Goal: Information Seeking & Learning: Check status

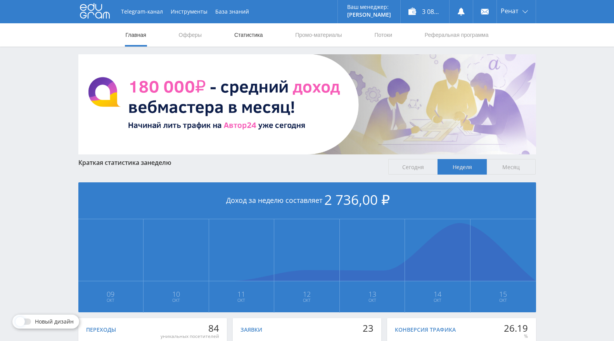
click at [259, 37] on link "Статистика" at bounding box center [248, 34] width 30 height 23
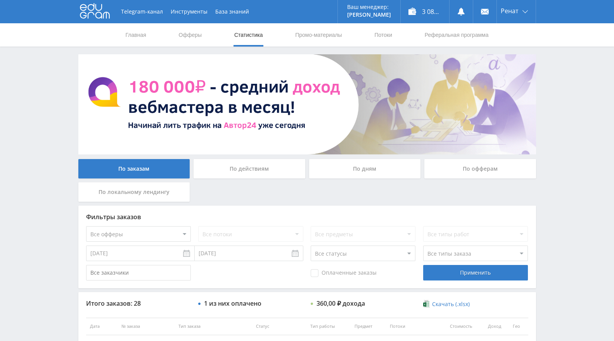
click at [474, 182] on div "По офферам" at bounding box center [480, 170] width 116 height 23
click at [480, 169] on div "По офферам" at bounding box center [480, 168] width 112 height 19
click at [0, 0] on input "По офферам" at bounding box center [0, 0] width 0 height 0
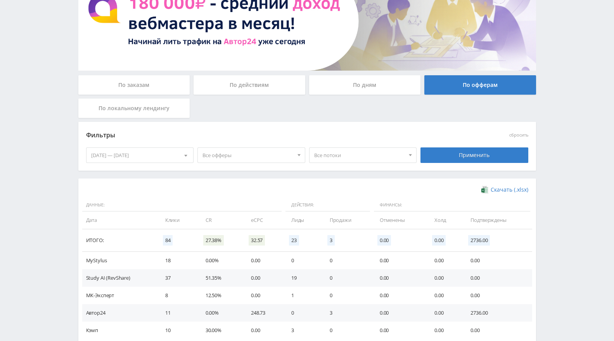
scroll to position [86, 0]
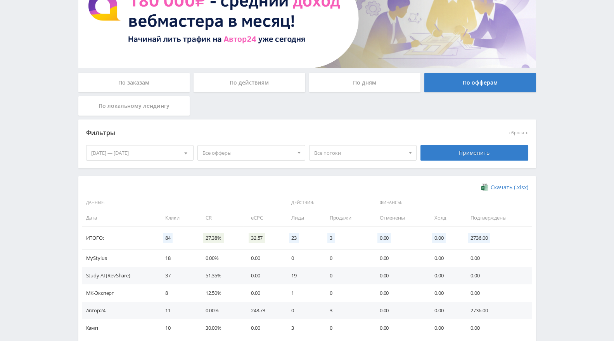
click at [229, 145] on span "Все офферы" at bounding box center [247, 152] width 91 height 15
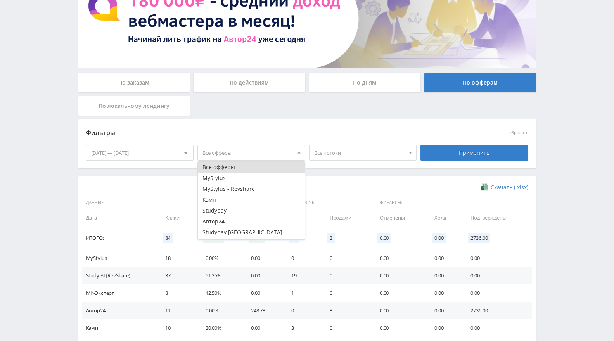
drag, startPoint x: 286, startPoint y: 126, endPoint x: 290, endPoint y: 127, distance: 4.9
click at [286, 126] on div "Фильтры" at bounding box center [251, 133] width 335 height 18
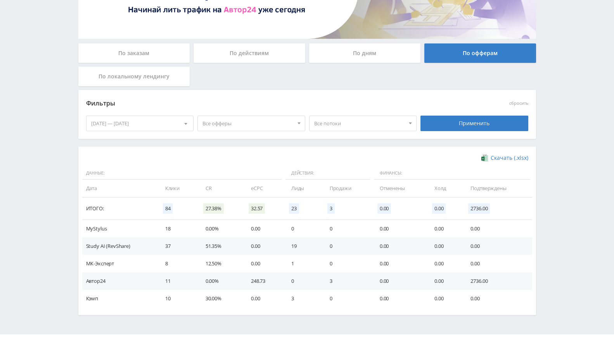
scroll to position [129, 0]
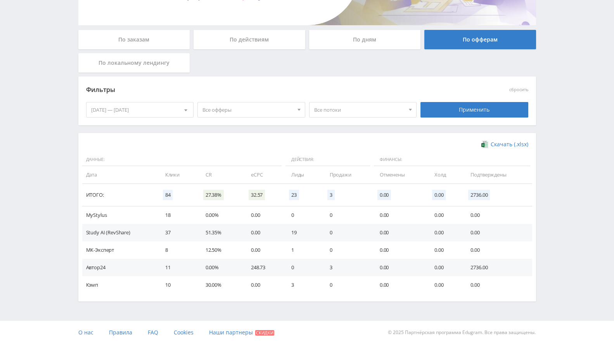
click at [405, 111] on div at bounding box center [410, 109] width 12 height 15
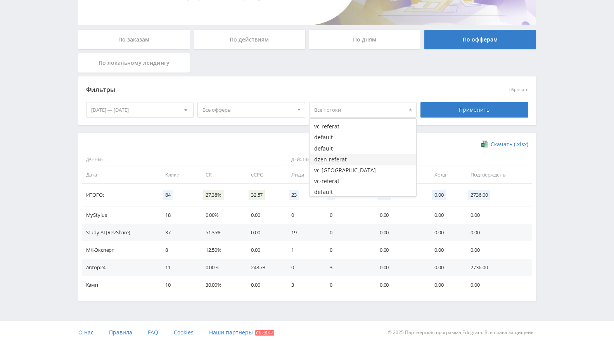
scroll to position [325, 0]
click at [271, 135] on div "Скачать (.xlsx) Данные: Действия: Финансы: Дата Клики CR eCPC Лиды Продажи Отме…" at bounding box center [307, 217] width 458 height 168
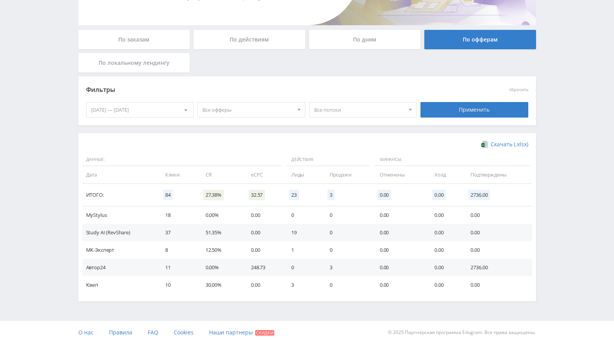
click at [337, 110] on span "Все потоки" at bounding box center [359, 109] width 91 height 15
click at [358, 124] on button "dzen-dissert" at bounding box center [362, 125] width 107 height 11
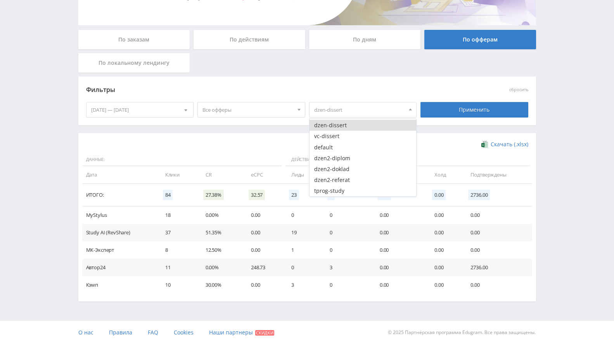
click at [464, 115] on div "Применить" at bounding box center [474, 110] width 108 height 16
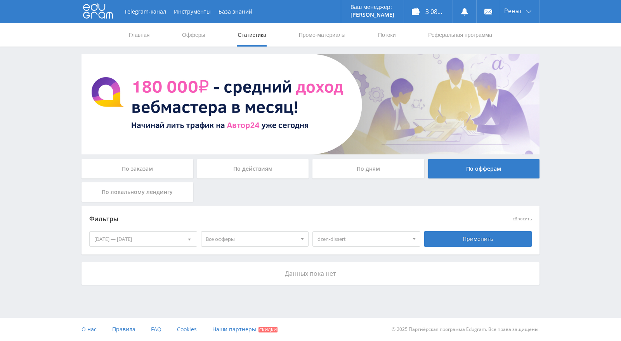
click at [367, 233] on span "dzen-dissert" at bounding box center [362, 239] width 91 height 15
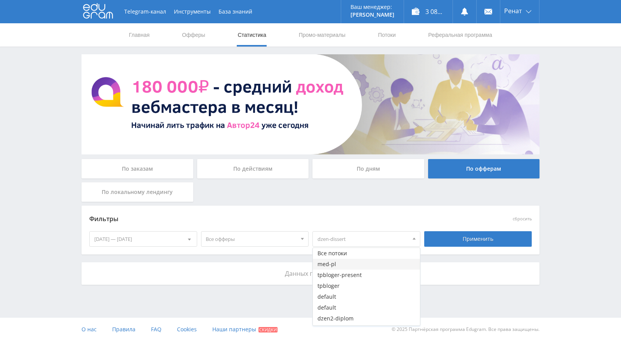
click at [366, 263] on button "med-pl" at bounding box center [366, 264] width 107 height 11
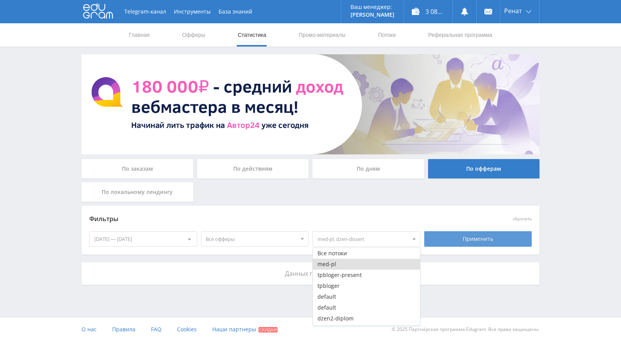
click at [460, 240] on div "Применить" at bounding box center [478, 239] width 108 height 16
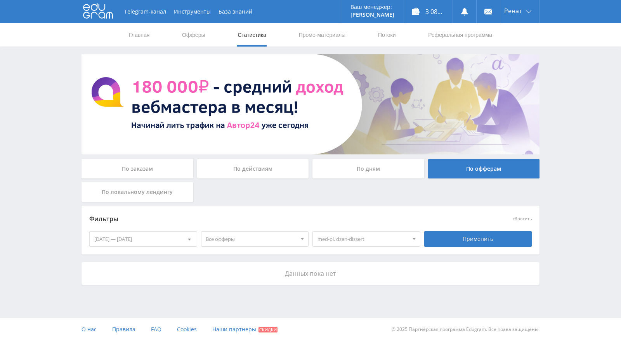
click at [399, 235] on span "med-pl, dzen-dissert" at bounding box center [362, 239] width 91 height 15
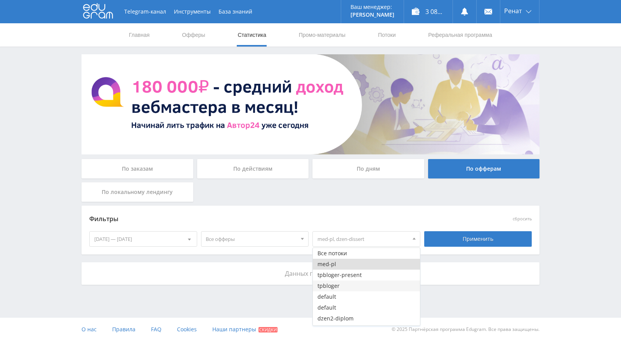
click at [367, 282] on button "tpbloger" at bounding box center [366, 285] width 107 height 11
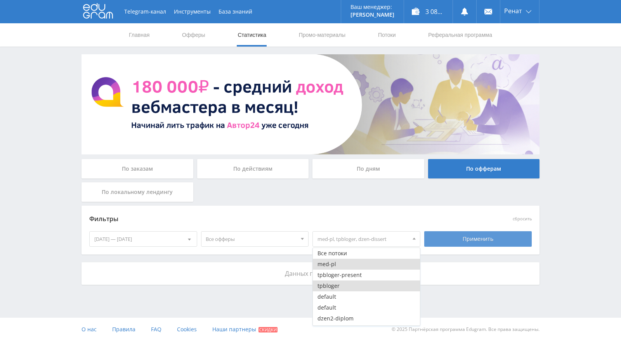
click at [456, 239] on div "Применить" at bounding box center [478, 239] width 108 height 16
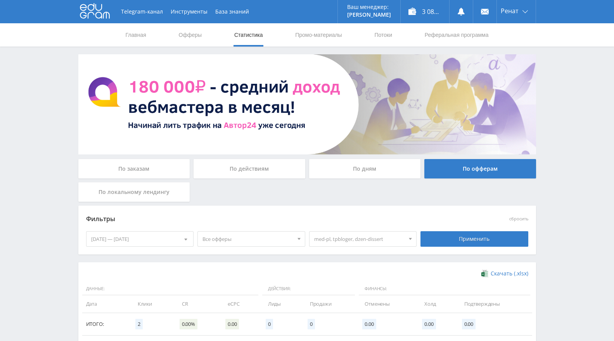
click at [361, 233] on span "med-pl, tpbloger, dzen-dissert" at bounding box center [359, 239] width 91 height 15
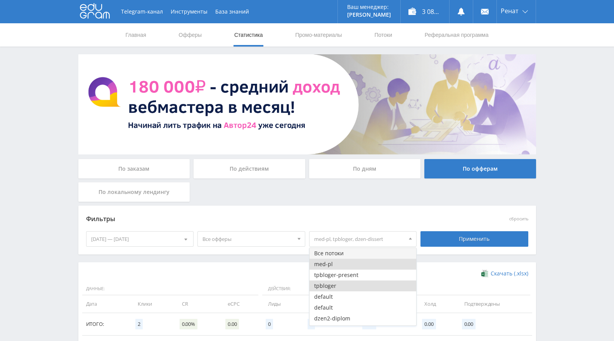
click at [357, 254] on button "Все потоки" at bounding box center [362, 253] width 107 height 11
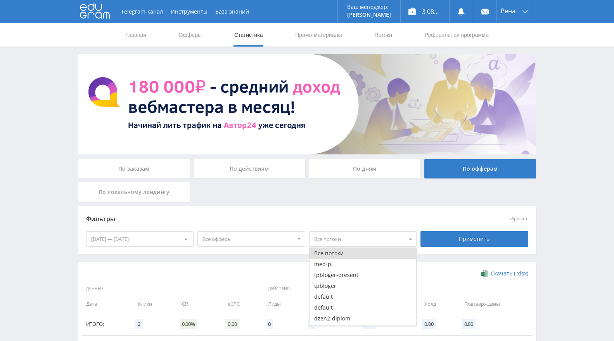
click at [261, 277] on div "Скачать (.xlsx)" at bounding box center [307, 274] width 442 height 8
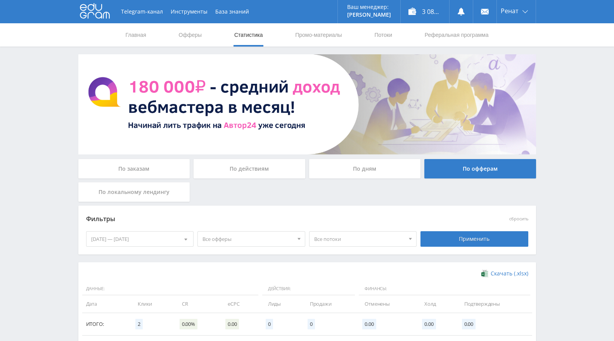
click at [209, 237] on span "Все офферы" at bounding box center [247, 239] width 91 height 15
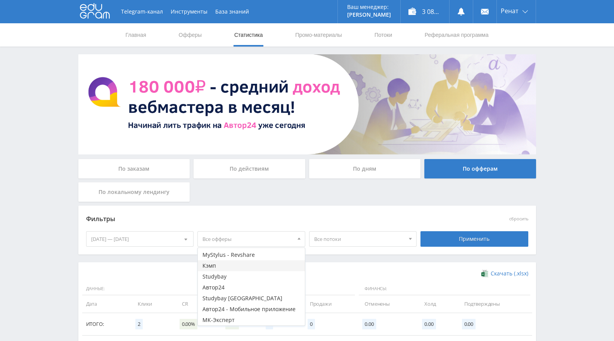
scroll to position [31, 0]
click at [166, 282] on span "Данные:" at bounding box center [170, 288] width 176 height 13
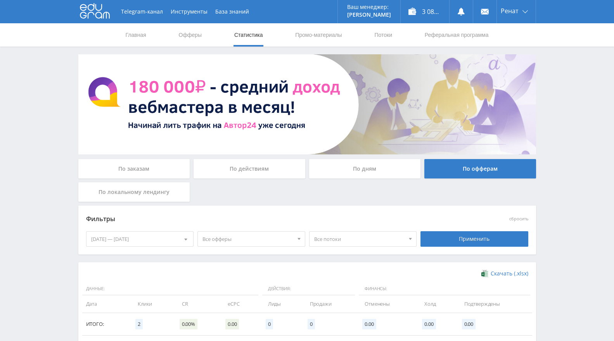
click at [180, 238] on div at bounding box center [185, 239] width 15 height 15
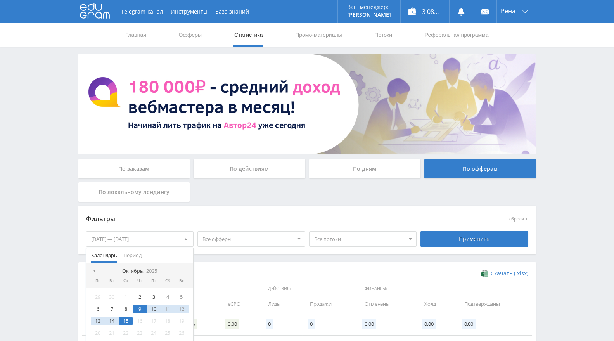
click at [98, 272] on nav "[DATE]" at bounding box center [139, 271] width 107 height 16
click at [99, 273] on nav "[DATE]" at bounding box center [139, 271] width 107 height 16
click at [96, 271] on div at bounding box center [94, 271] width 6 height 6
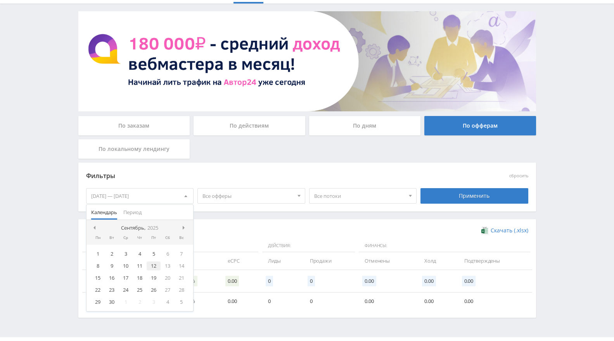
scroll to position [62, 0]
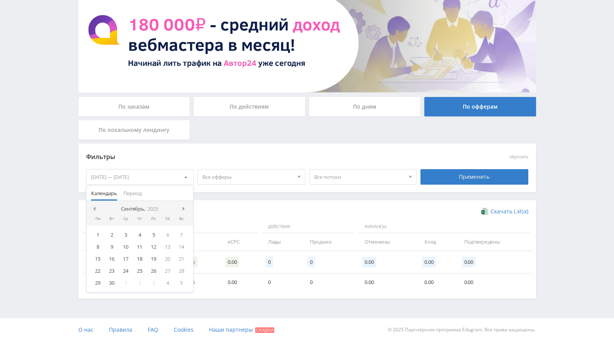
click at [92, 207] on span at bounding box center [94, 209] width 4 height 4
click at [278, 283] on td "0" at bounding box center [281, 281] width 42 height 17
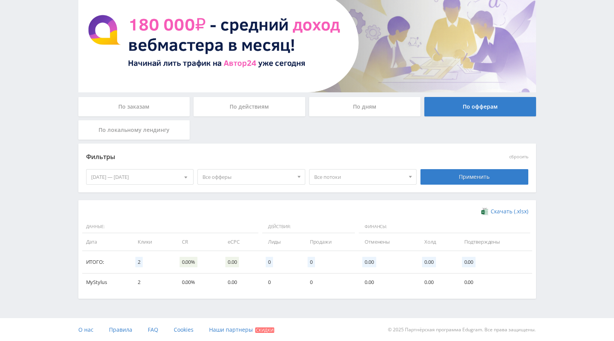
click at [160, 105] on div "По заказам" at bounding box center [134, 106] width 112 height 19
click at [0, 0] on input "По заказам" at bounding box center [0, 0] width 0 height 0
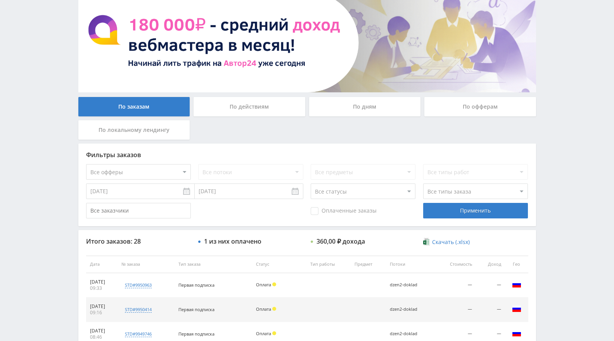
click at [225, 175] on div "Все потоки" at bounding box center [250, 172] width 105 height 16
click at [155, 173] on select "Все офферы MyStylus MyStylus - Revshare Кэмп Studybay Автор24 Studybay [GEOGRAP…" at bounding box center [138, 172] width 105 height 16
click at [301, 223] on div "Фильтры заказов Все офферы MyStylus MyStylus - Revshare Кэмп Studybay Автор24 S…" at bounding box center [307, 184] width 458 height 83
click at [477, 98] on div "По офферам" at bounding box center [480, 106] width 112 height 19
click at [0, 0] on input "По офферам" at bounding box center [0, 0] width 0 height 0
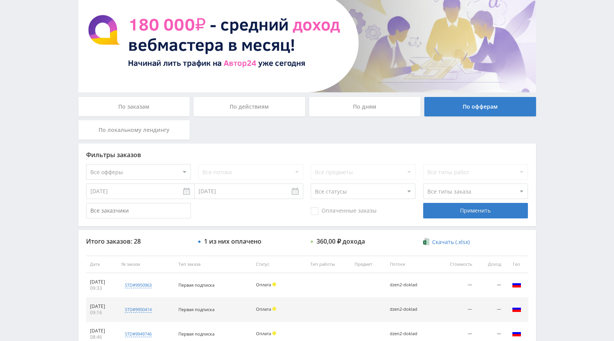
scroll to position [0, 0]
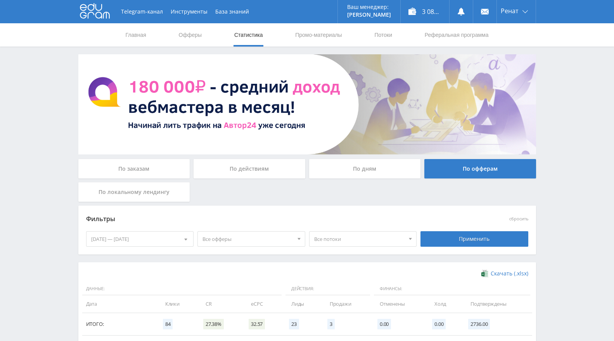
click at [261, 171] on div "По действиям" at bounding box center [250, 168] width 112 height 19
click at [0, 0] on input "По действиям" at bounding box center [0, 0] width 0 height 0
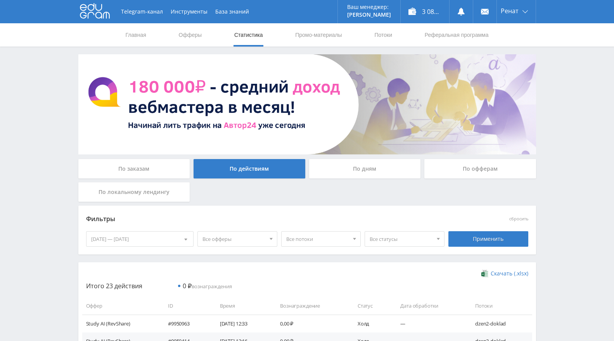
scroll to position [43, 0]
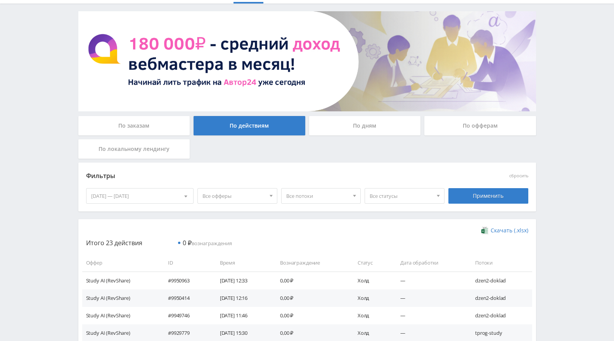
click at [314, 195] on span "Все потоки" at bounding box center [317, 195] width 63 height 15
click at [247, 213] on div "Фильтры сбросить [DATE] — [DATE] Календарь Период [DATE] Пн Вт Ср Чт Пт Сб Вс 2…" at bounding box center [307, 190] width 458 height 57
click at [255, 194] on span "Все офферы" at bounding box center [233, 195] width 63 height 15
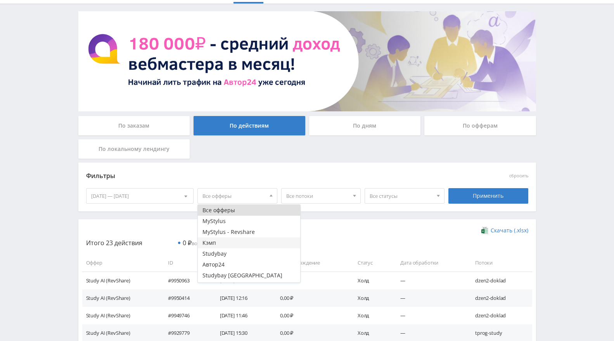
click at [247, 241] on button "Кэмп" at bounding box center [249, 242] width 102 height 11
click at [475, 123] on div "По офферам" at bounding box center [480, 125] width 112 height 19
click at [0, 0] on input "По офферам" at bounding box center [0, 0] width 0 height 0
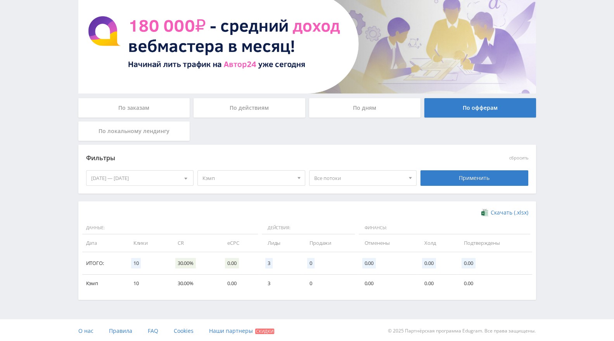
scroll to position [62, 0]
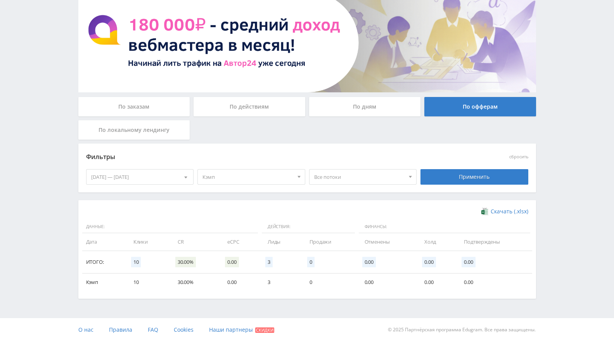
click at [372, 171] on span "Все потоки" at bounding box center [359, 176] width 91 height 15
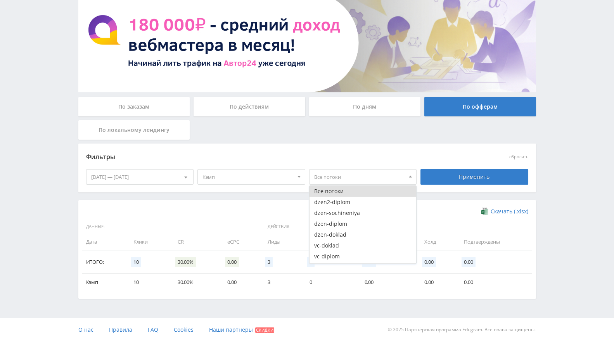
click at [360, 195] on button "Все потоки" at bounding box center [362, 191] width 107 height 11
click at [506, 212] on span "Скачать (.xlsx)" at bounding box center [510, 211] width 38 height 6
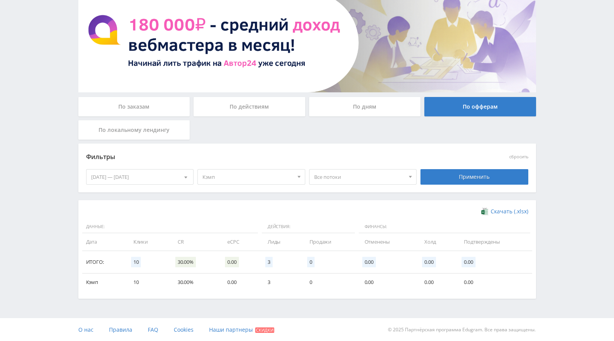
click at [267, 177] on span "Кэмп" at bounding box center [247, 176] width 91 height 15
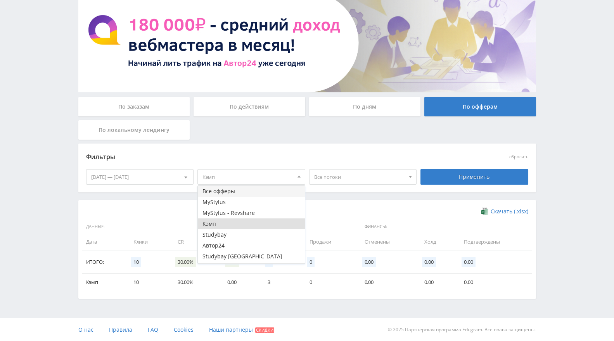
click at [261, 190] on button "Все офферы" at bounding box center [251, 191] width 107 height 11
click at [150, 198] on div "Фильтры сбросить [DATE] — [DATE] Календарь Период [DATE] Пн Вт Ср Чт Пт Сб Вс 2…" at bounding box center [307, 171] width 458 height 57
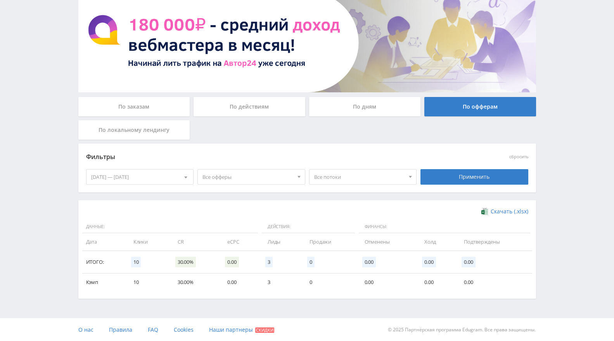
click at [165, 172] on div "[DATE] — [DATE]" at bounding box center [139, 176] width 107 height 15
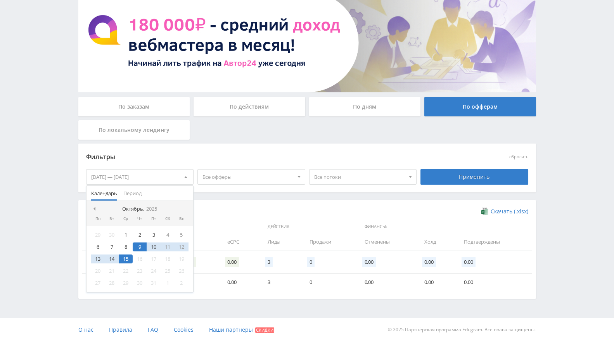
click at [233, 155] on div "Фильтры" at bounding box center [251, 157] width 331 height 12
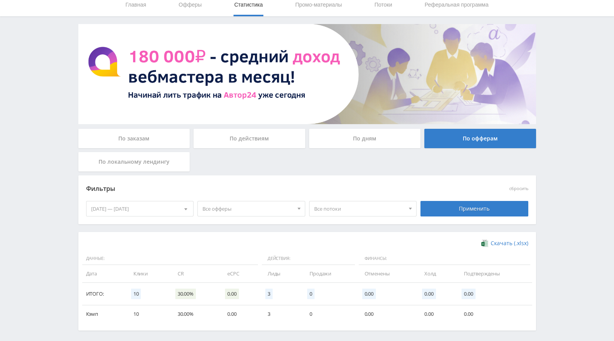
scroll to position [0, 0]
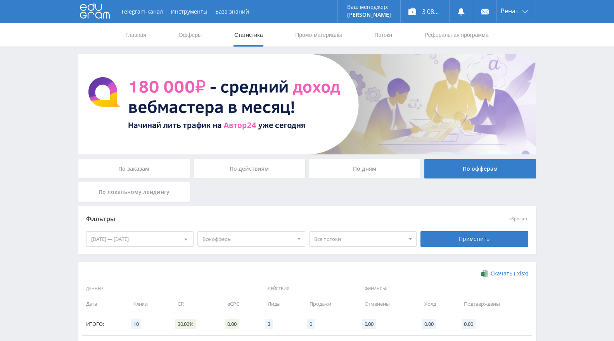
click at [401, 37] on nav "Главная Офферы Статистика Промо-материалы Потоки Реферальная программа" at bounding box center [307, 34] width 365 height 23
click at [382, 36] on link "Потоки" at bounding box center [382, 34] width 19 height 23
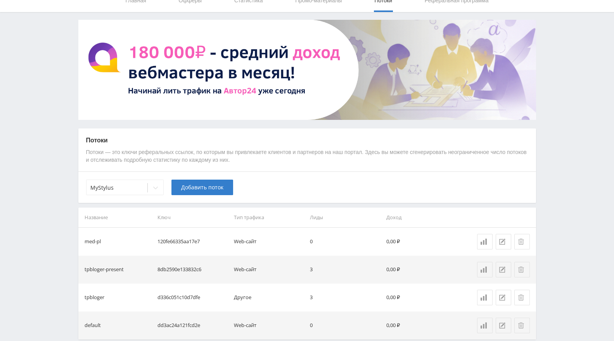
scroll to position [71, 0]
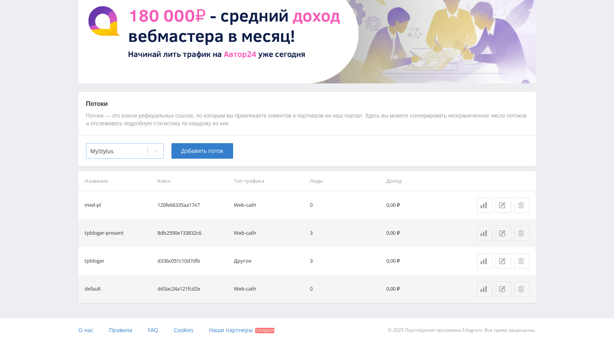
click at [150, 150] on div at bounding box center [156, 151] width 16 height 16
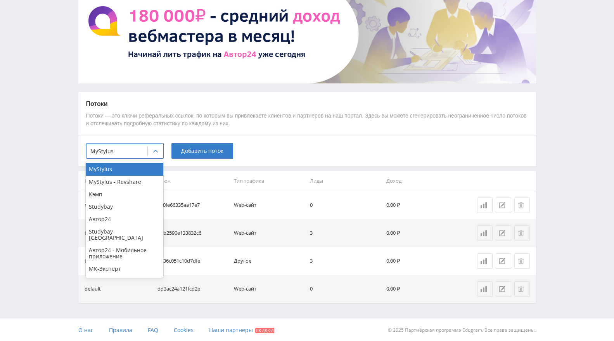
click at [245, 174] on th "Тип трафика" at bounding box center [269, 181] width 76 height 20
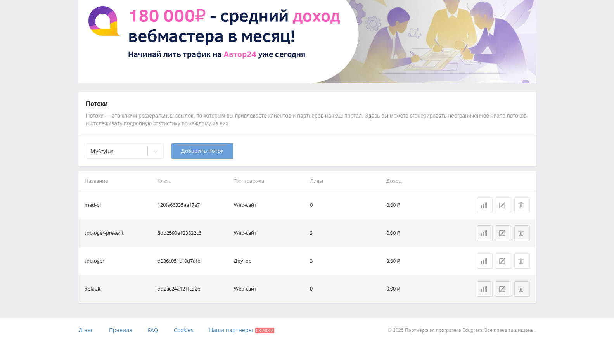
scroll to position [0, 0]
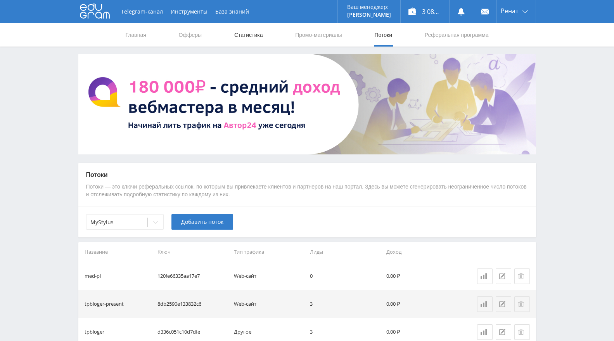
click at [240, 32] on link "Статистика" at bounding box center [248, 34] width 30 height 23
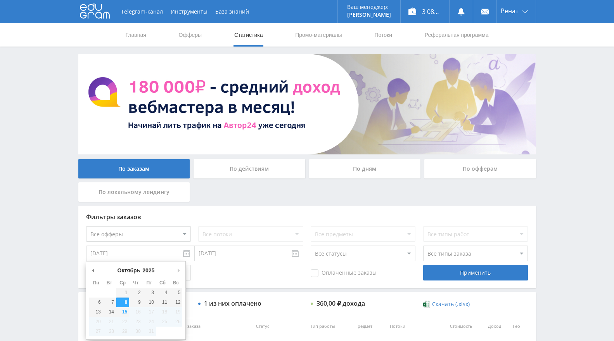
click at [185, 255] on input "[DATE]" at bounding box center [140, 253] width 109 height 16
drag, startPoint x: 236, startPoint y: 283, endPoint x: 236, endPoint y: 278, distance: 4.7
click at [236, 283] on div "Фильтры заказов Все офферы MyStylus MyStylus - Revshare Кэмп Studybay Автор24 S…" at bounding box center [307, 247] width 458 height 83
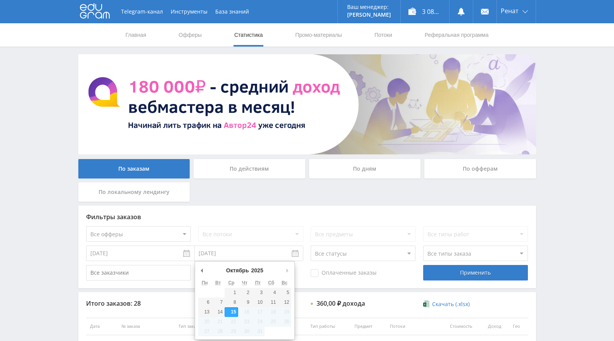
click at [275, 249] on input "[DATE]" at bounding box center [249, 253] width 109 height 16
click at [351, 207] on div "Фильтры заказов Все офферы MyStylus MyStylus - Revshare Кэмп Studybay Автор24 S…" at bounding box center [307, 247] width 458 height 83
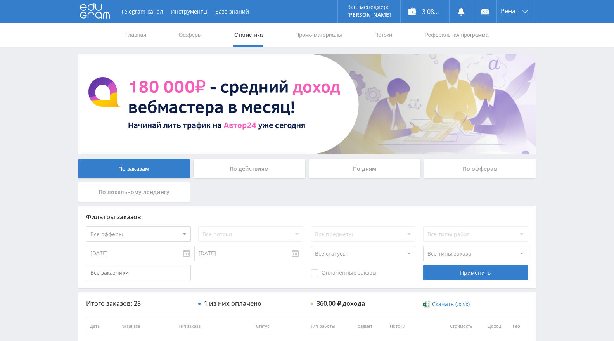
click at [488, 167] on div "По офферам" at bounding box center [480, 168] width 112 height 19
click at [0, 0] on input "По офферам" at bounding box center [0, 0] width 0 height 0
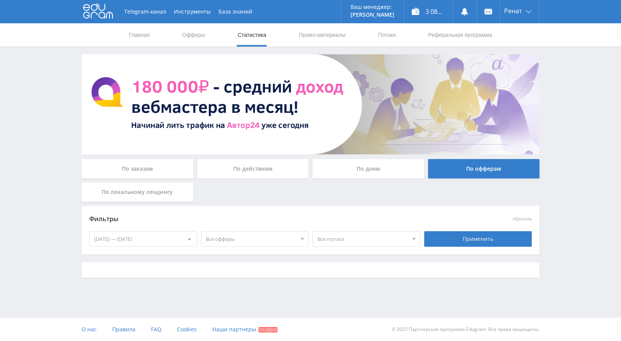
click at [288, 238] on span "Все офферы" at bounding box center [251, 239] width 91 height 15
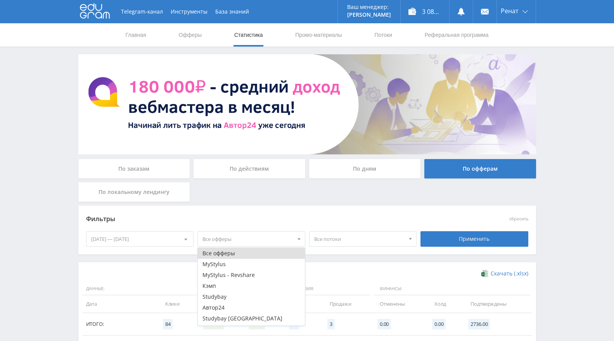
click at [251, 220] on div "Фильтры" at bounding box center [251, 219] width 331 height 12
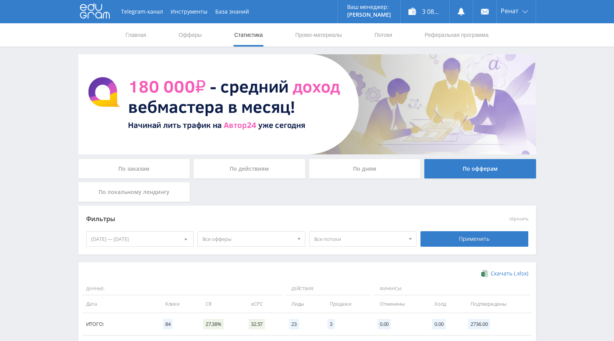
click at [344, 235] on span "Все потоки" at bounding box center [359, 239] width 91 height 15
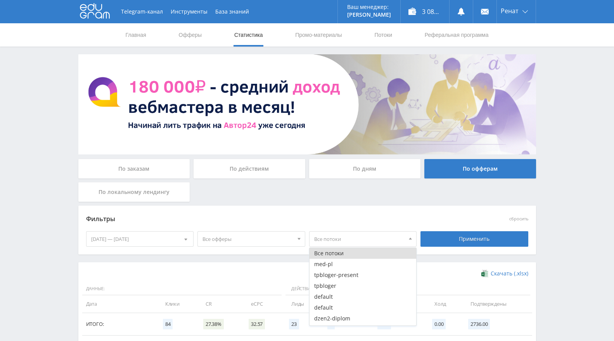
click at [363, 204] on div "По заказам По действиям По дням По офферам По локальному лендингу" at bounding box center [307, 182] width 462 height 47
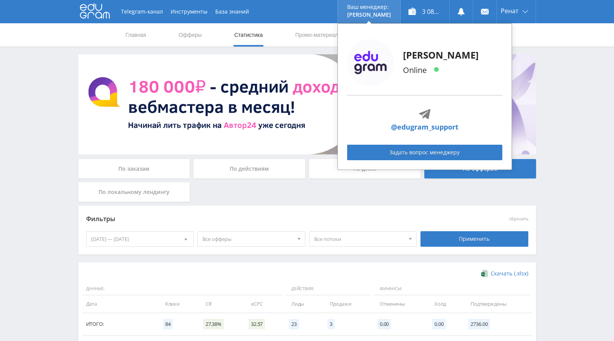
click at [388, 30] on div "Alex Online @edugram_support Задать вопрос менеджеру" at bounding box center [424, 96] width 175 height 147
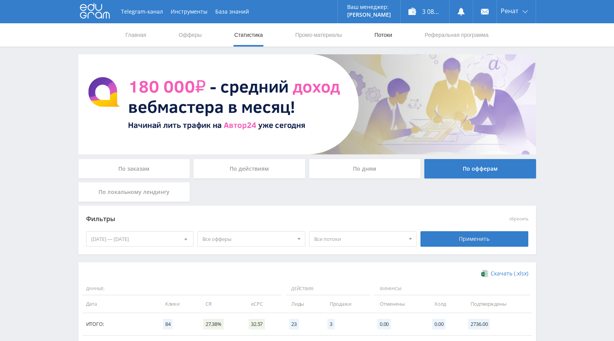
click at [380, 39] on link "Потоки" at bounding box center [382, 34] width 19 height 23
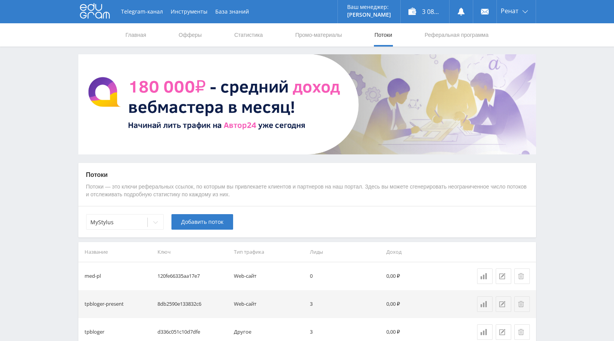
click at [140, 234] on div "MyStylus Добавить поток" at bounding box center [307, 221] width 458 height 31
click at [148, 222] on div at bounding box center [156, 222] width 16 height 16
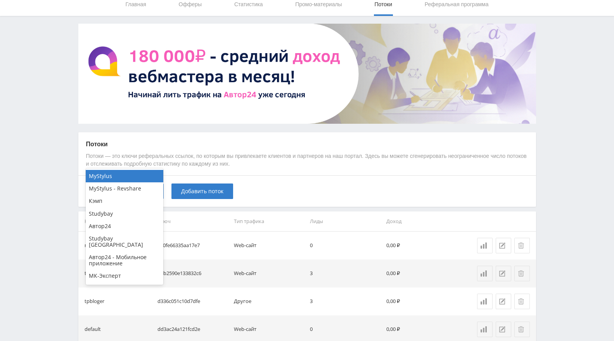
scroll to position [71, 0]
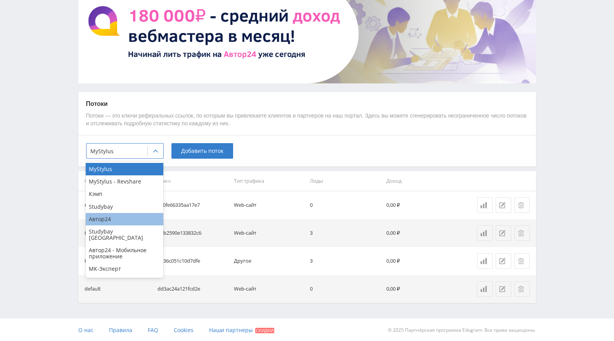
click at [128, 221] on div "Автор24" at bounding box center [125, 219] width 78 height 12
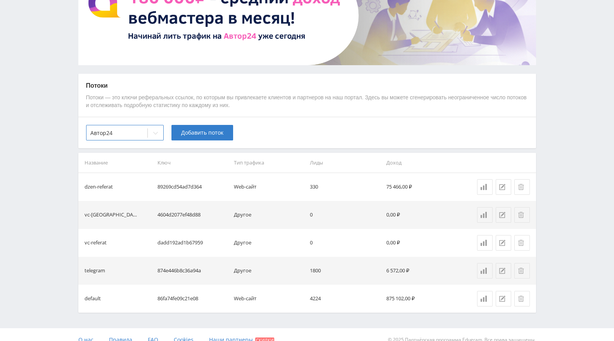
scroll to position [99, 0]
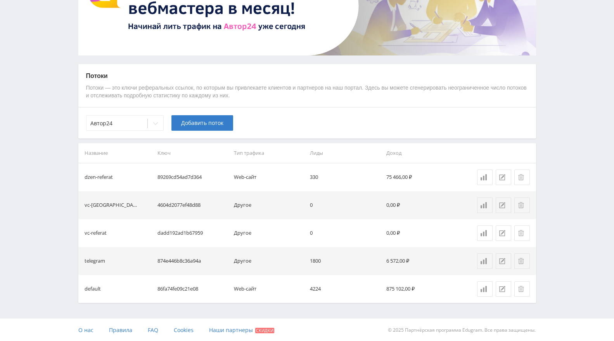
click at [435, 176] on td "75 466,00 ₽" at bounding box center [421, 177] width 76 height 28
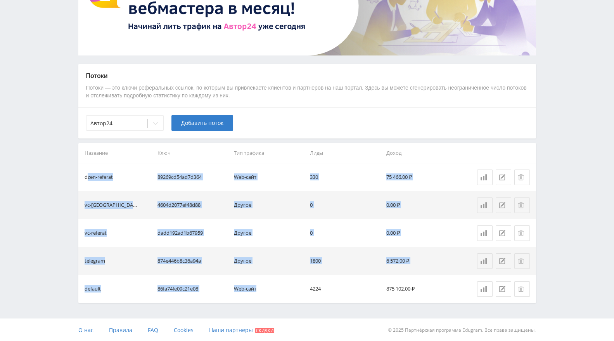
drag, startPoint x: 87, startPoint y: 174, endPoint x: 272, endPoint y: 285, distance: 215.4
click at [272, 285] on tbody "dzen-referat 89269cd54ad7d364 Web-сайт 330 75 466,00 ₽ vc-kursovaya 4604d2077ef…" at bounding box center [307, 233] width 458 height 140
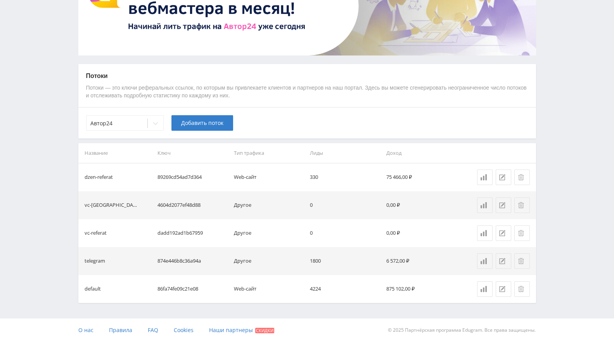
click at [343, 140] on div "Потоки Потоки — это ключи реферальных ссылок, по которым вы привлекаете клиенто…" at bounding box center [307, 183] width 458 height 239
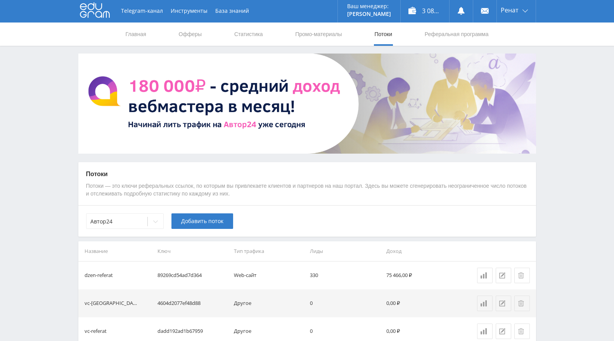
scroll to position [0, 0]
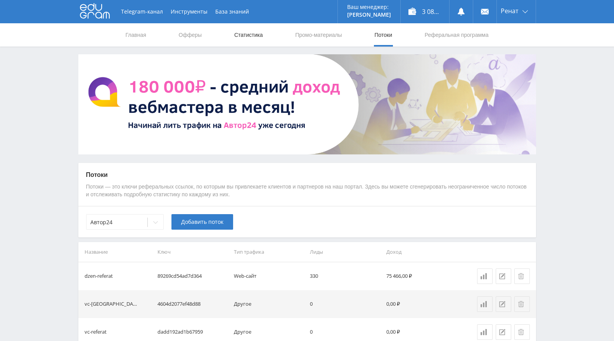
click at [240, 43] on link "Статистика" at bounding box center [248, 34] width 30 height 23
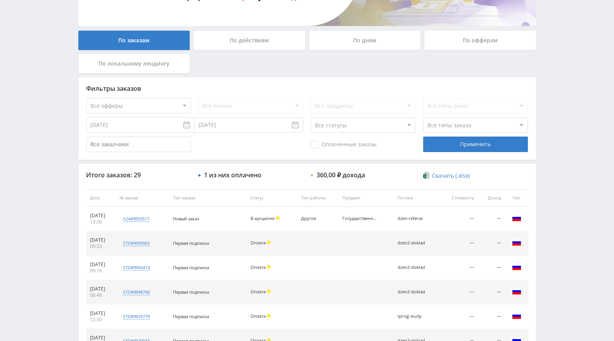
scroll to position [86, 0]
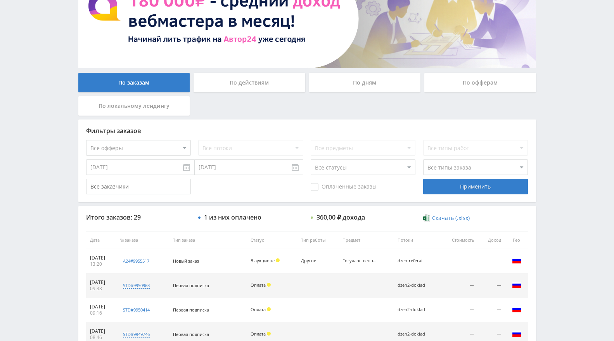
click at [129, 106] on div "По локальному лендингу" at bounding box center [134, 105] width 112 height 19
click at [0, 0] on input "По локальному лендингу" at bounding box center [0, 0] width 0 height 0
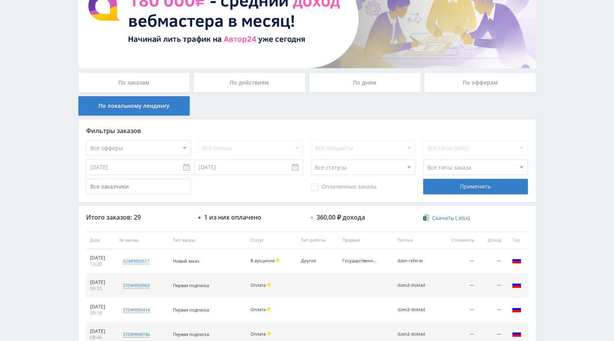
scroll to position [0, 0]
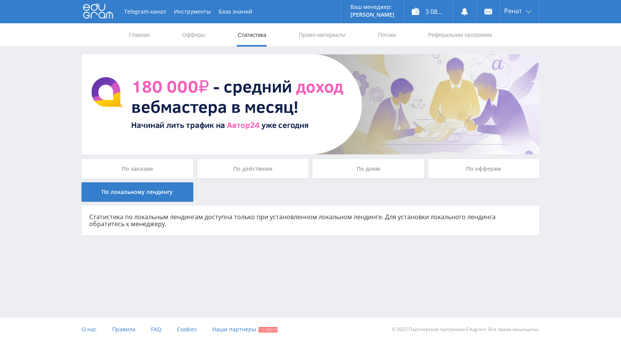
click at [266, 165] on div "По действиям" at bounding box center [253, 168] width 112 height 19
click at [0, 0] on input "По действиям" at bounding box center [0, 0] width 0 height 0
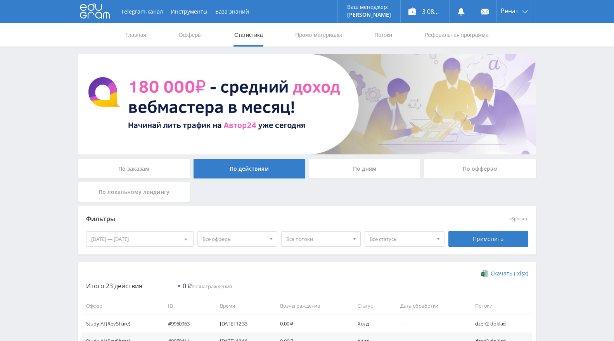
click at [372, 183] on div "По заказам По действиям По дням По офферам По локальному лендингу" at bounding box center [307, 182] width 462 height 47
click at [381, 168] on div "По дням" at bounding box center [365, 168] width 112 height 19
click at [0, 0] on input "По дням" at bounding box center [0, 0] width 0 height 0
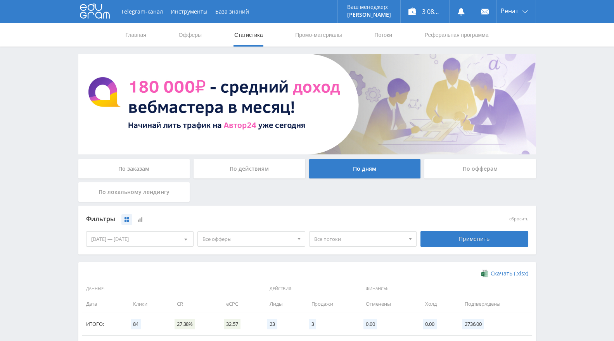
click at [480, 168] on div "По офферам" at bounding box center [480, 168] width 112 height 19
click at [0, 0] on input "По офферам" at bounding box center [0, 0] width 0 height 0
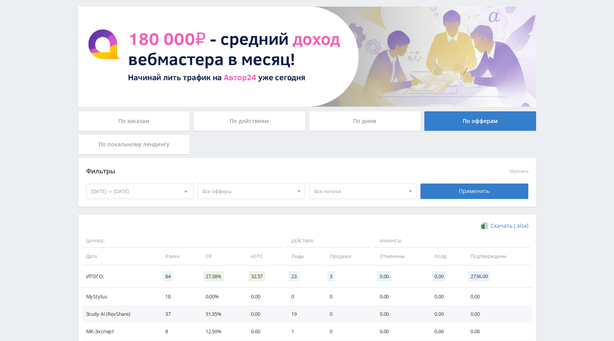
scroll to position [129, 0]
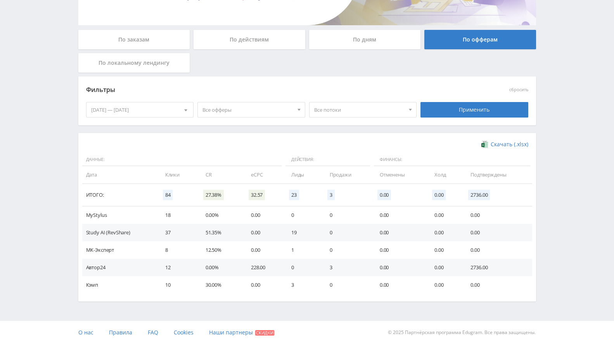
click at [364, 109] on span "Все потоки" at bounding box center [359, 109] width 91 height 15
click at [365, 128] on button "dzen-dissert" at bounding box center [362, 125] width 107 height 11
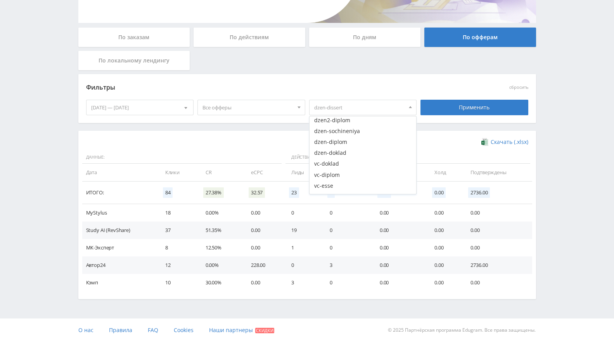
scroll to position [0, 0]
click at [361, 154] on button "tpbloger" at bounding box center [362, 154] width 107 height 11
click at [480, 107] on div "Применить" at bounding box center [474, 108] width 108 height 16
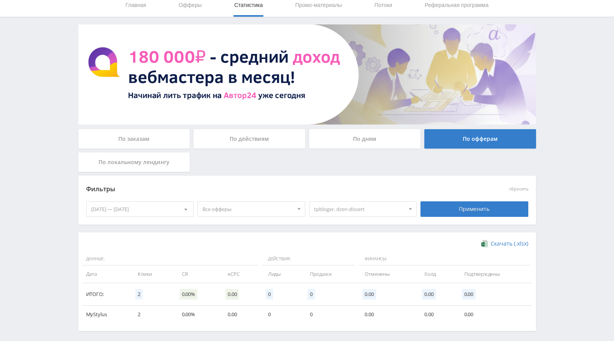
scroll to position [62, 0]
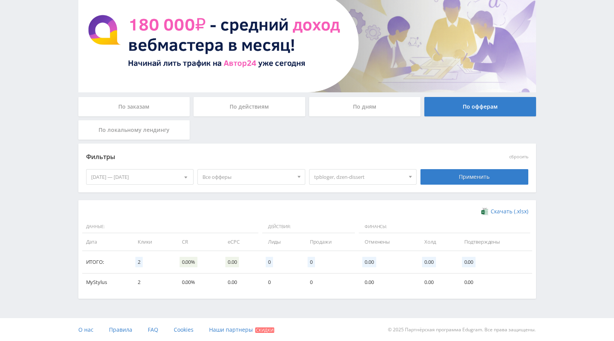
click at [507, 209] on span "Скачать (.xlsx)" at bounding box center [510, 211] width 38 height 6
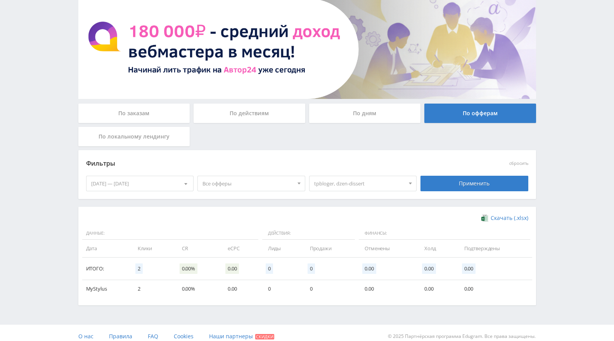
scroll to position [0, 0]
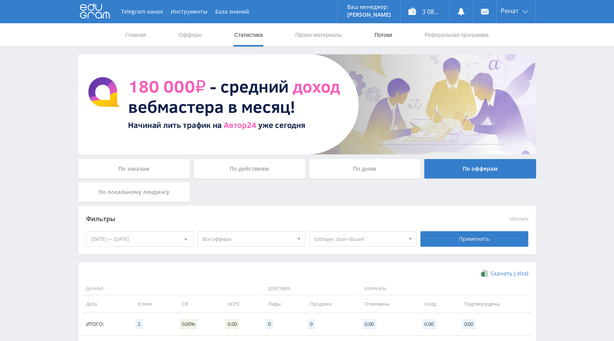
click at [382, 31] on link "Потоки" at bounding box center [382, 34] width 19 height 23
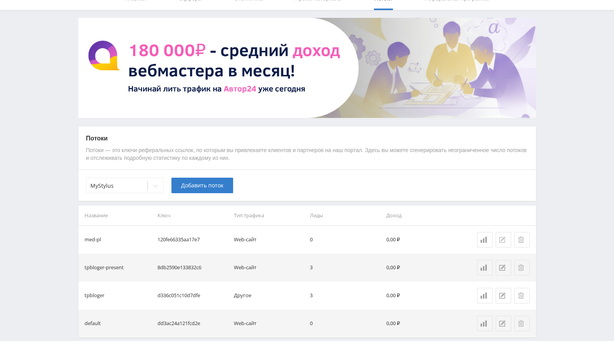
scroll to position [71, 0]
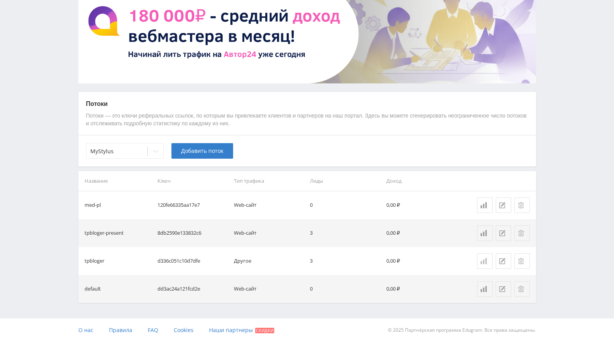
click at [485, 261] on icon at bounding box center [484, 261] width 6 height 6
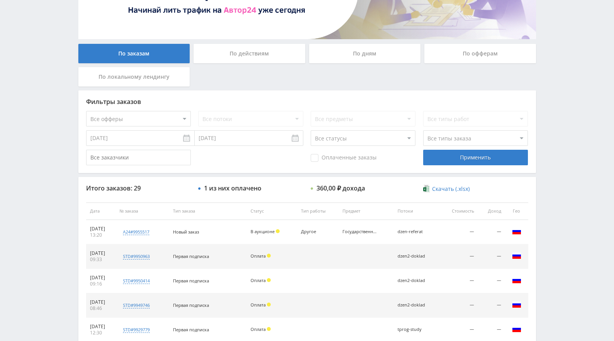
scroll to position [215, 0]
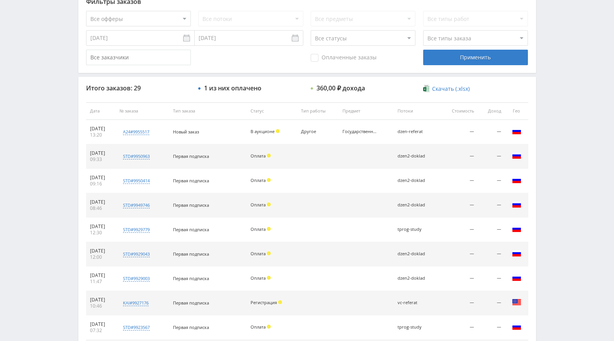
click at [264, 20] on div "Все потоки" at bounding box center [250, 19] width 105 height 16
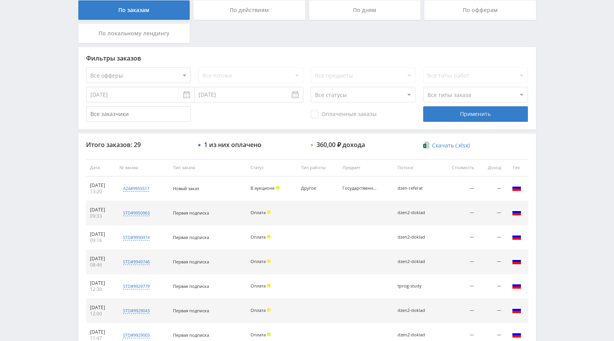
scroll to position [86, 0]
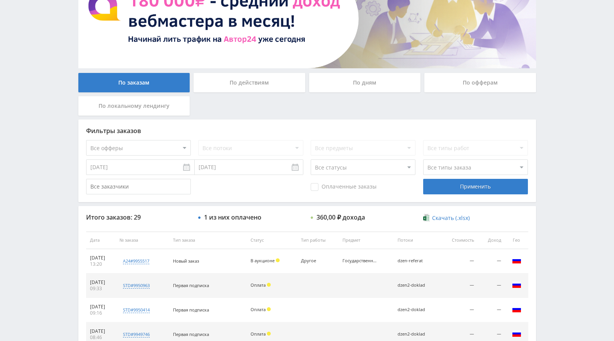
click at [461, 85] on div "По офферам" at bounding box center [480, 82] width 112 height 19
click at [0, 0] on input "По офферам" at bounding box center [0, 0] width 0 height 0
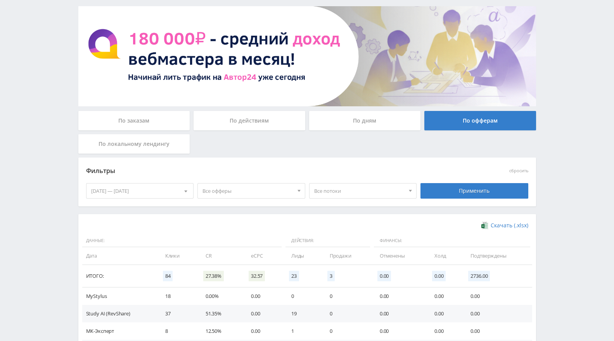
scroll to position [0, 0]
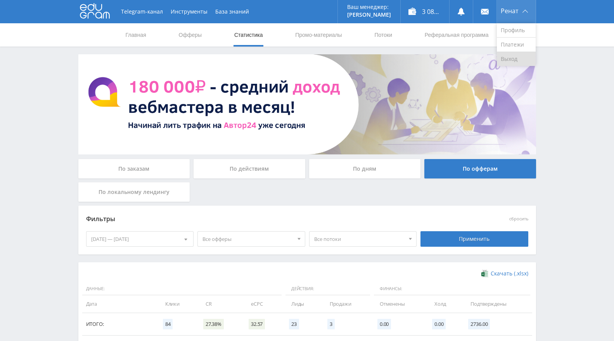
click at [507, 56] on link "Выход" at bounding box center [516, 59] width 39 height 14
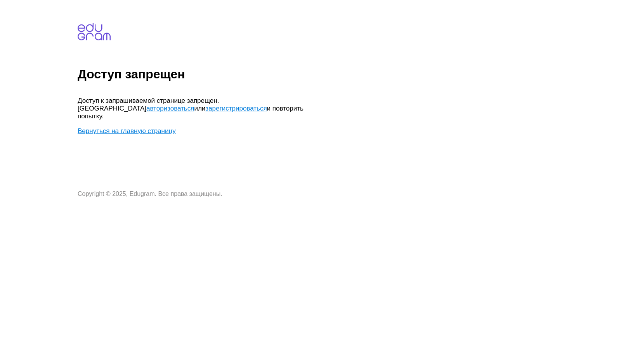
click at [124, 127] on link "Вернуться на главную страницу" at bounding box center [127, 130] width 98 height 7
